Goal: Connect with others: Connect with others

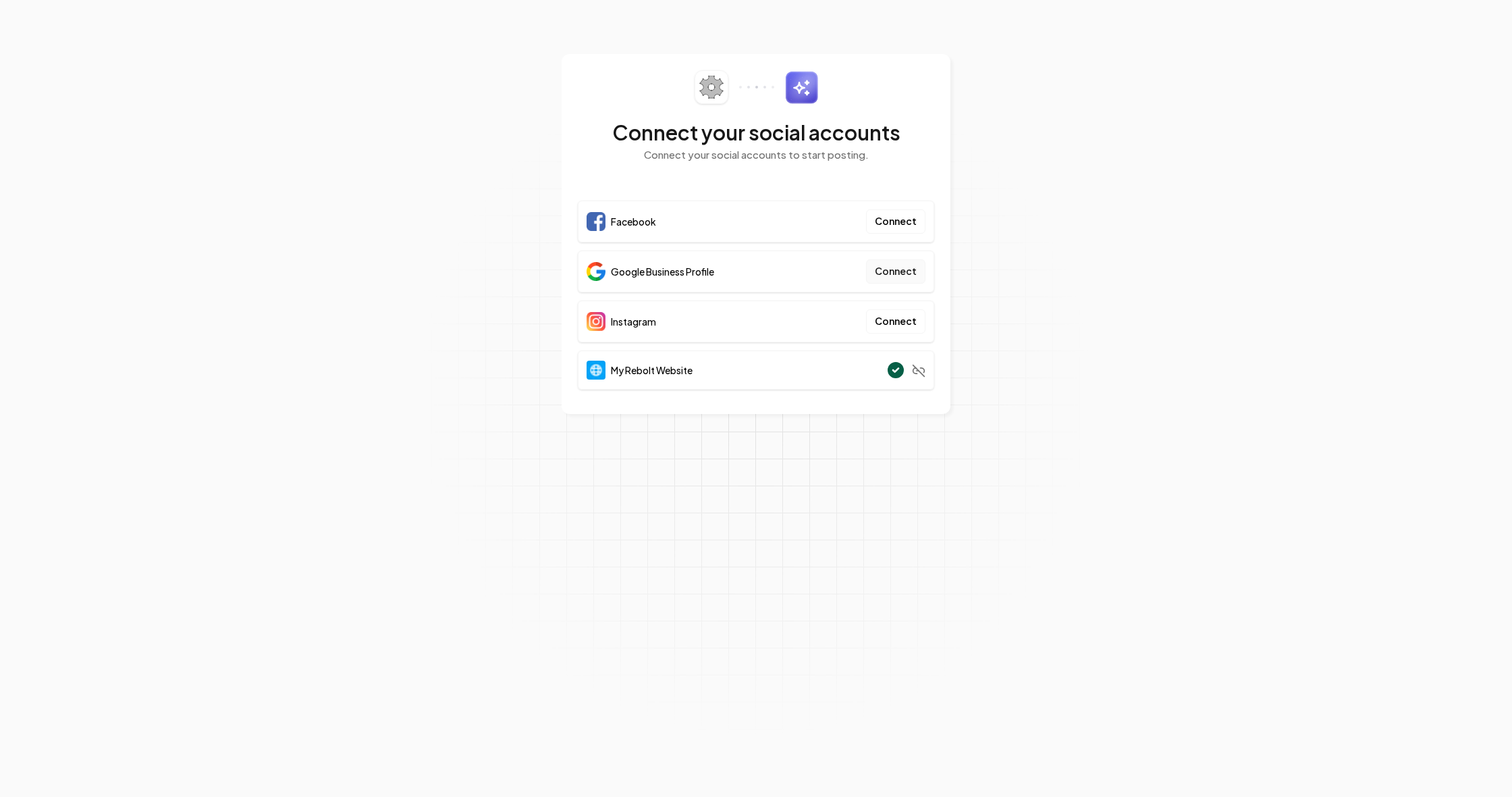
click at [894, 271] on button "Connect" at bounding box center [896, 271] width 59 height 24
drag, startPoint x: 897, startPoint y: 320, endPoint x: 905, endPoint y: 322, distance: 8.2
click at [899, 320] on button "Connect" at bounding box center [896, 321] width 59 height 24
click at [895, 324] on button "Connect" at bounding box center [896, 321] width 59 height 24
click at [604, 64] on div "Connect your social accounts Connect your social accounts to start posting. Fac…" at bounding box center [756, 234] width 389 height 360
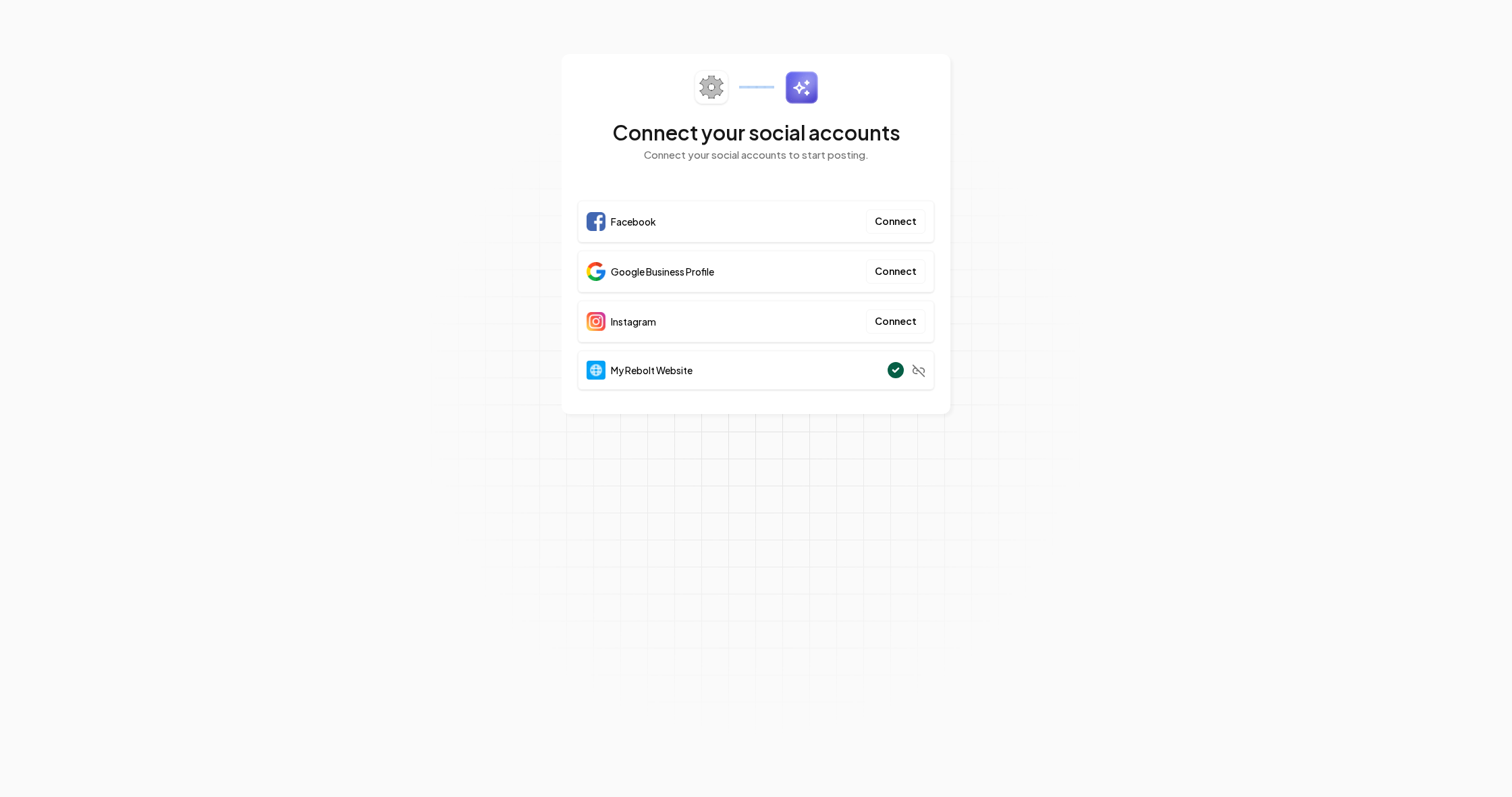
click at [605, 64] on div "Connect your social accounts Connect your social accounts to start posting. Fac…" at bounding box center [756, 234] width 389 height 360
click at [926, 66] on div "Connect your social accounts Connect your social accounts to start posting. Fac…" at bounding box center [756, 234] width 389 height 360
click at [892, 373] on circle at bounding box center [896, 369] width 18 height 18
click at [826, 380] on div "My Rebolt Website" at bounding box center [756, 370] width 356 height 40
click at [829, 380] on div "My Rebolt Website" at bounding box center [756, 370] width 356 height 40
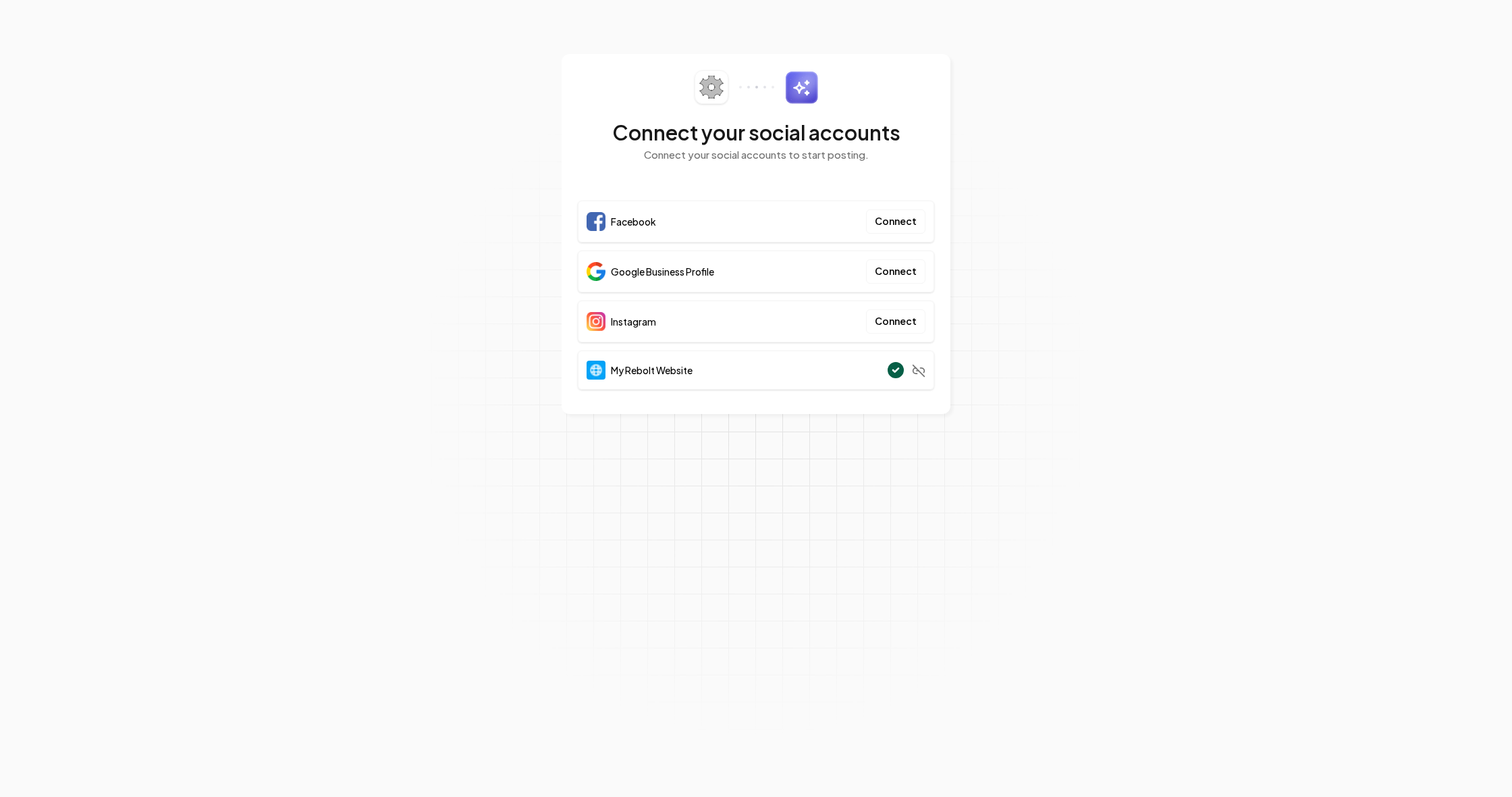
click at [660, 373] on span "My Rebolt Website" at bounding box center [652, 370] width 82 height 14
click at [601, 374] on img at bounding box center [596, 370] width 19 height 19
click at [602, 373] on img at bounding box center [596, 370] width 19 height 19
click at [647, 325] on span "Instagram" at bounding box center [634, 321] width 46 height 14
drag, startPoint x: 798, startPoint y: 22, endPoint x: 943, endPoint y: 19, distance: 145.0
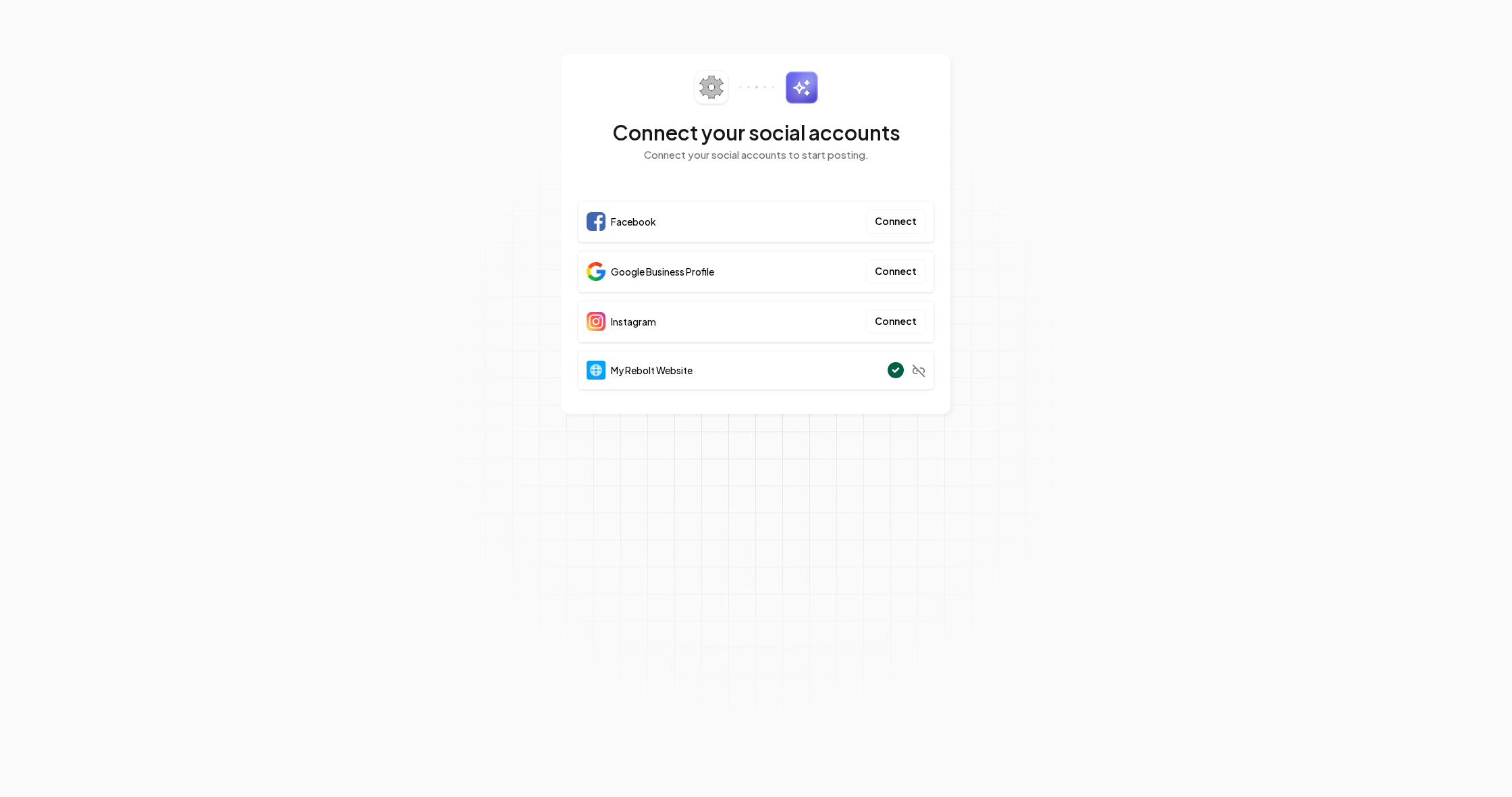
click at [829, 23] on section "Connect your social accounts Connect your social accounts to start posting. Fac…" at bounding box center [756, 398] width 1512 height 797
click at [896, 222] on button "Connect" at bounding box center [896, 222] width 59 height 24
